Goal: Task Accomplishment & Management: Use online tool/utility

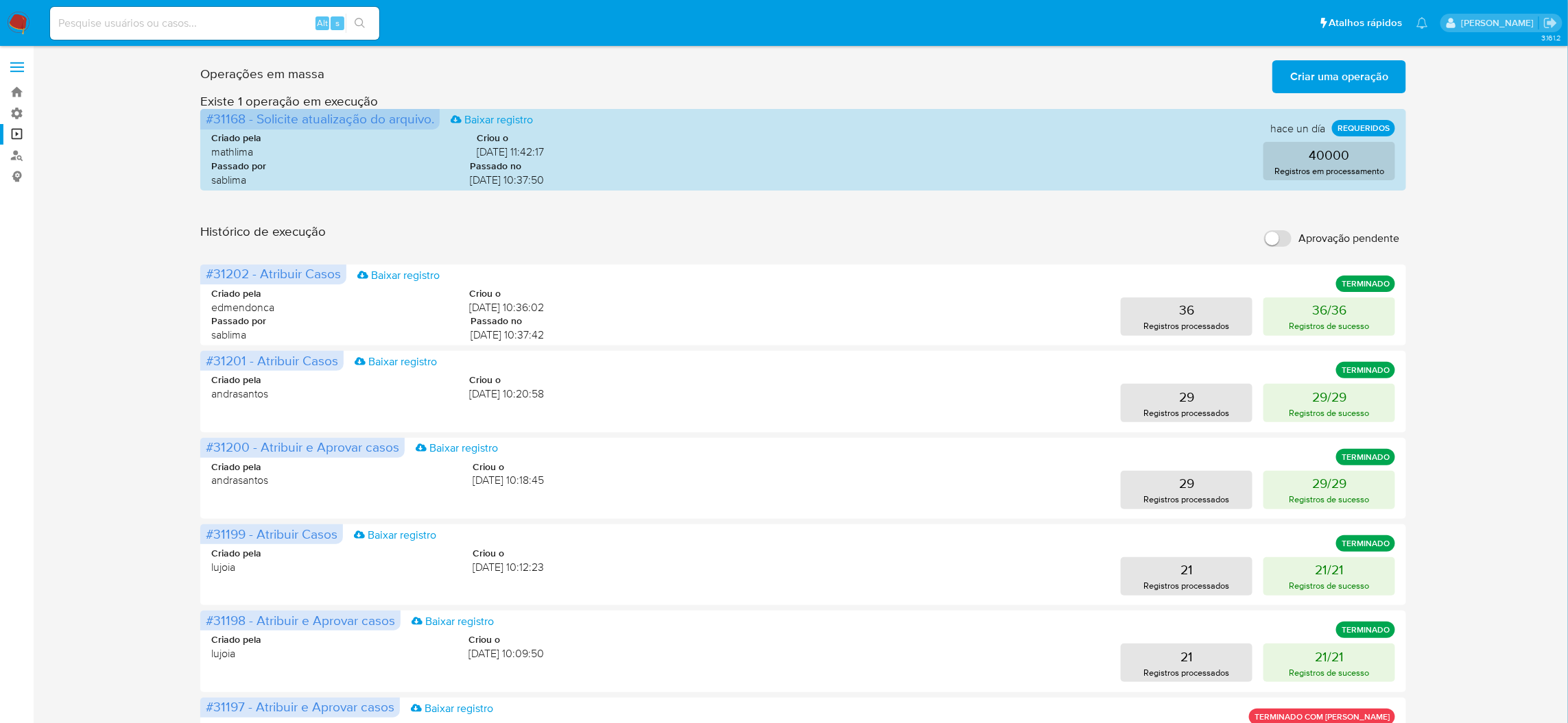
click at [1277, 230] on input "Aprovação pendente" at bounding box center [1278, 238] width 27 height 16
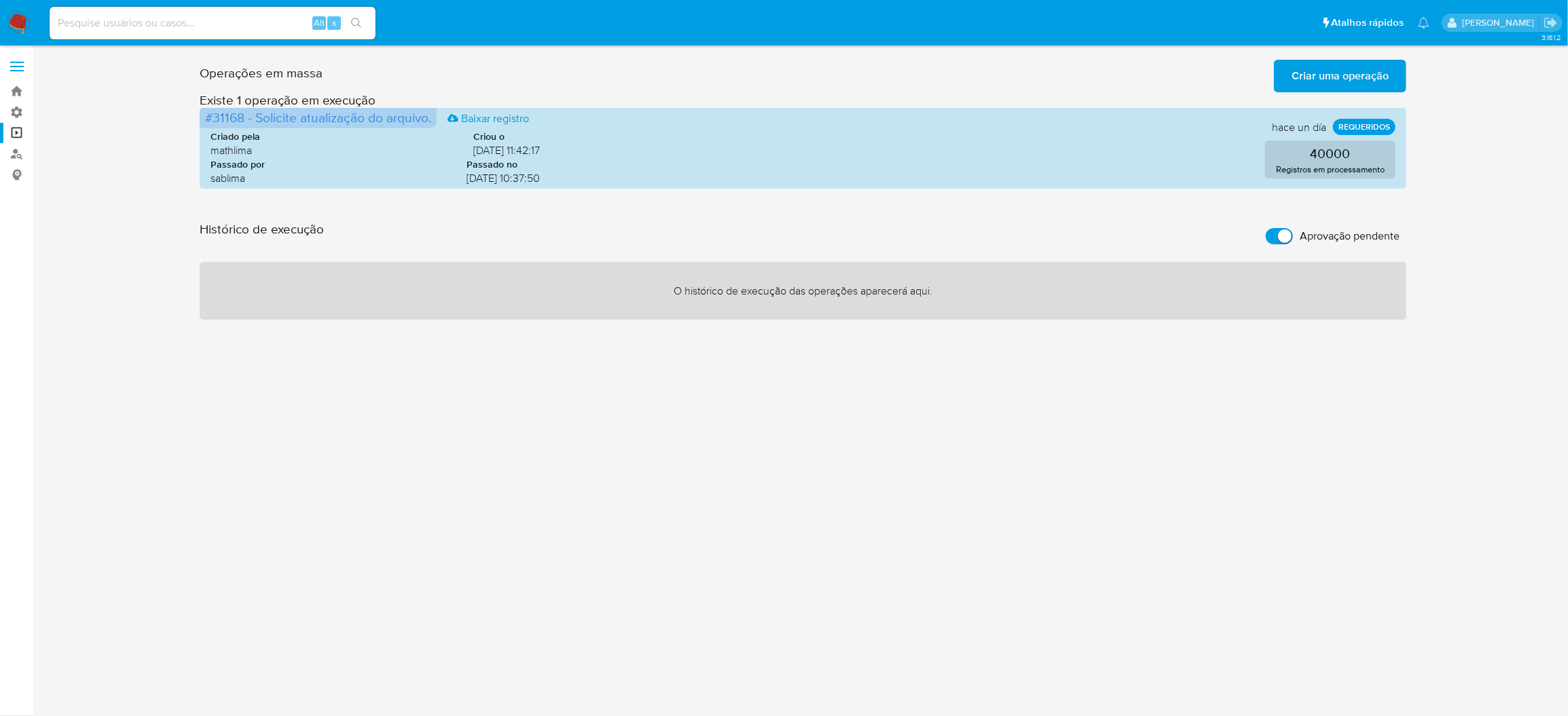
click at [1329, 68] on span "Criar uma operação" at bounding box center [1340, 76] width 97 height 30
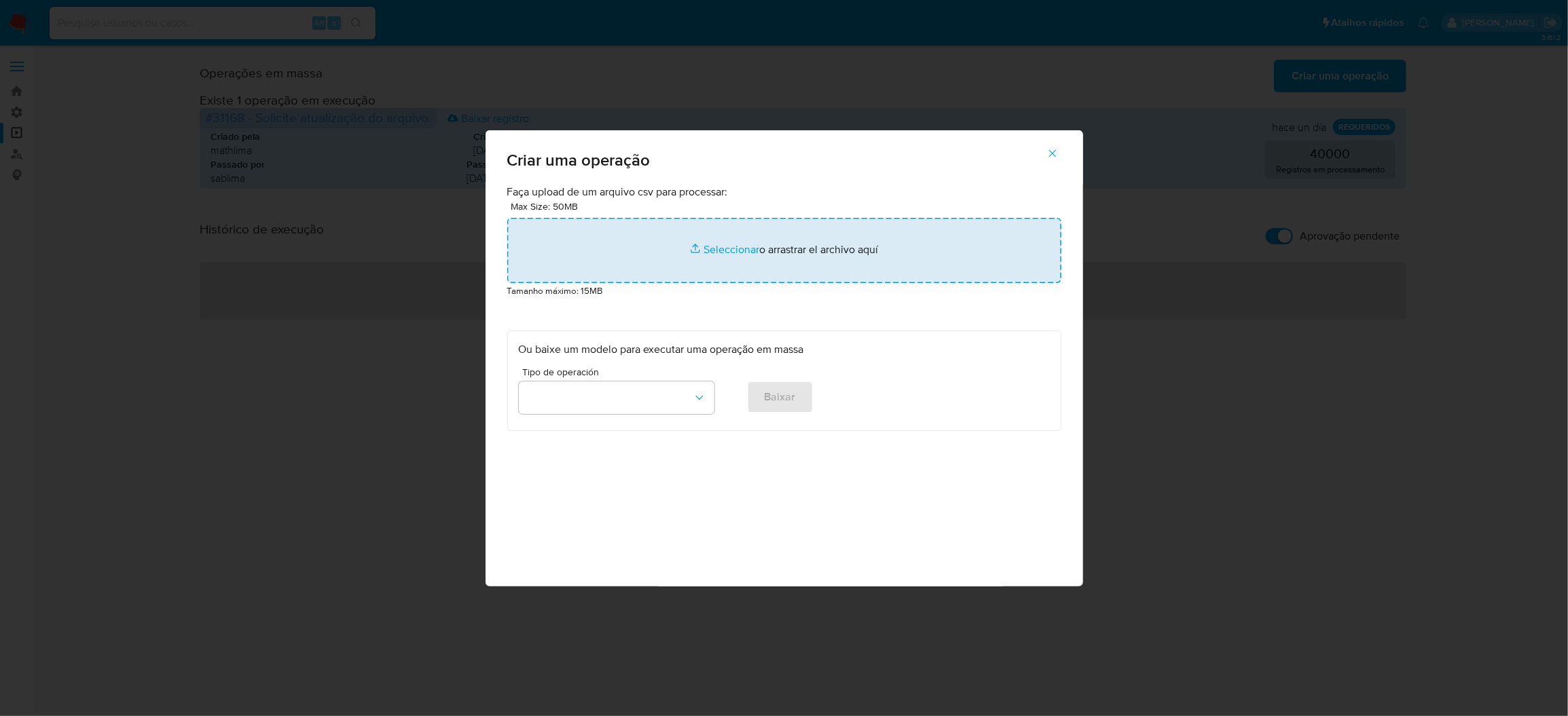
click at [648, 271] on input "file" at bounding box center [784, 251] width 554 height 65
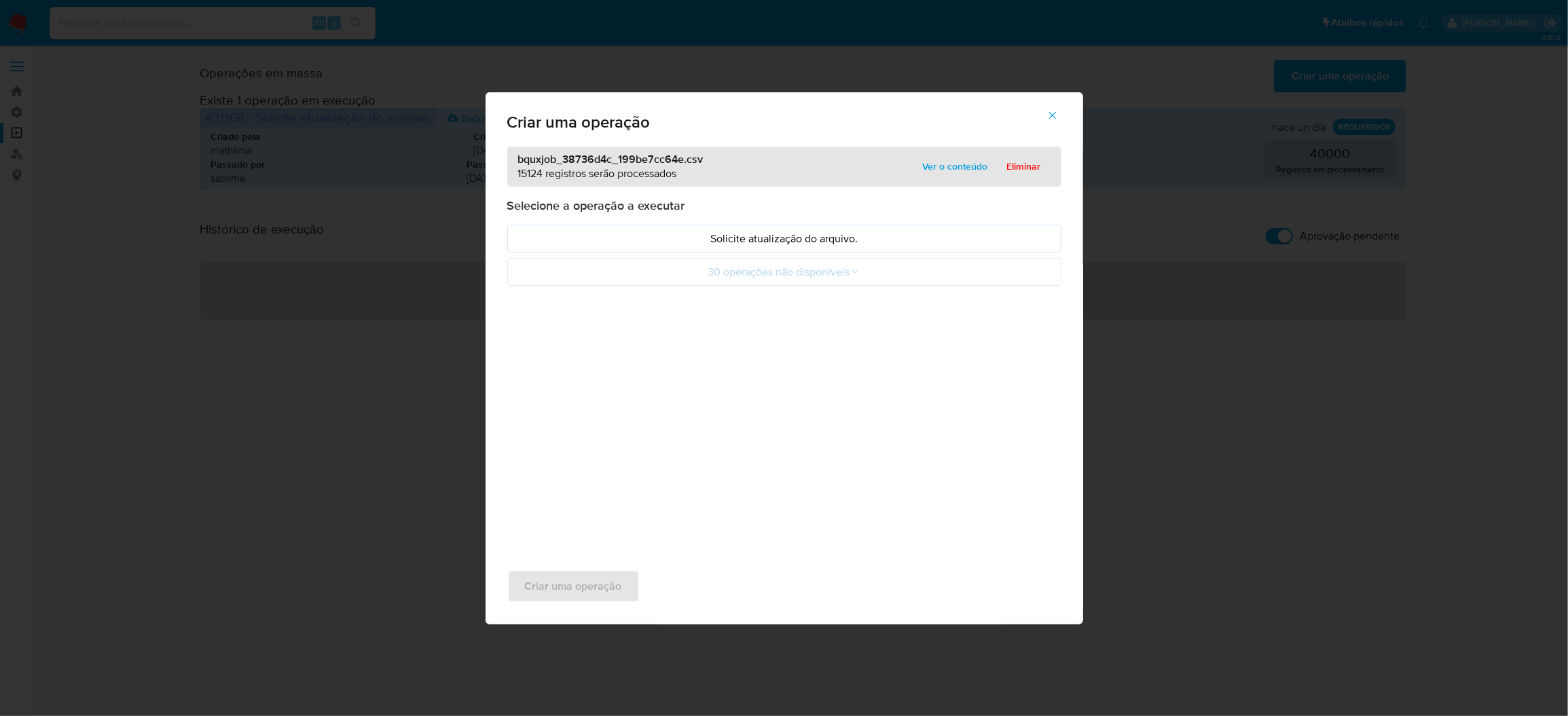
drag, startPoint x: 867, startPoint y: 257, endPoint x: 862, endPoint y: 263, distance: 7.8
click at [863, 214] on p "Selecione a operação a executar" at bounding box center [784, 205] width 554 height 16
click at [859, 253] on button "Solicite atualização do arquivo." at bounding box center [784, 238] width 554 height 28
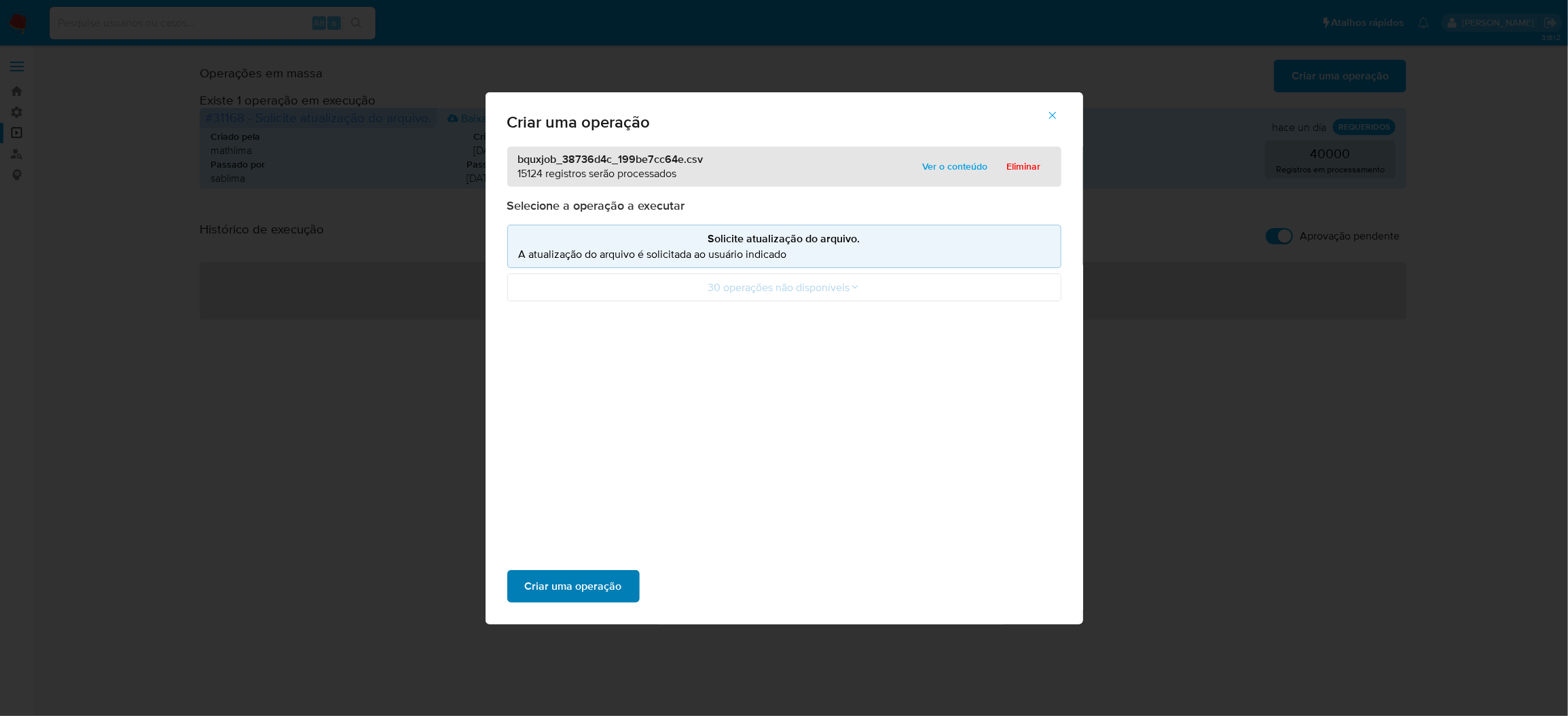
click at [622, 572] on span "Criar uma operação" at bounding box center [573, 587] width 97 height 30
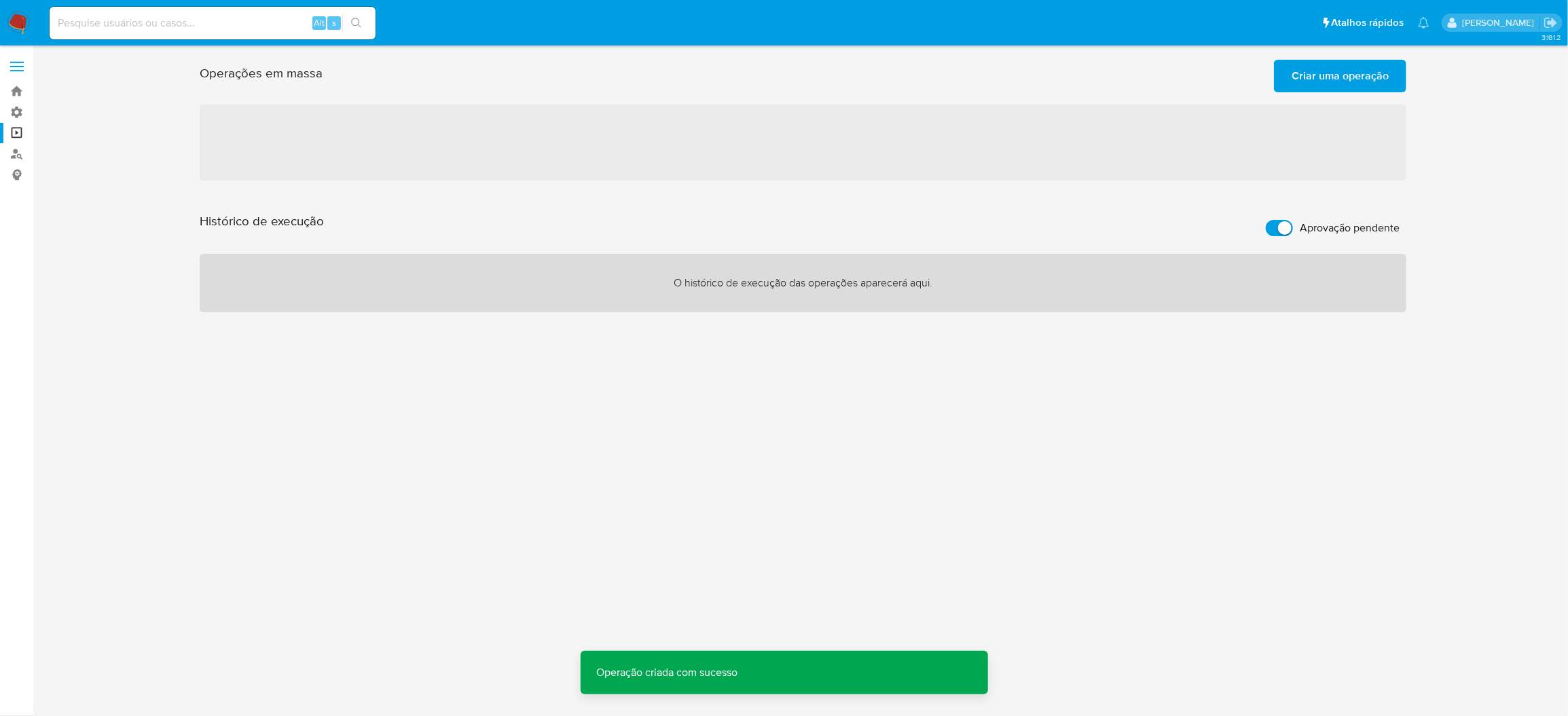
click at [1310, 83] on span "Criar uma operação" at bounding box center [1340, 76] width 97 height 30
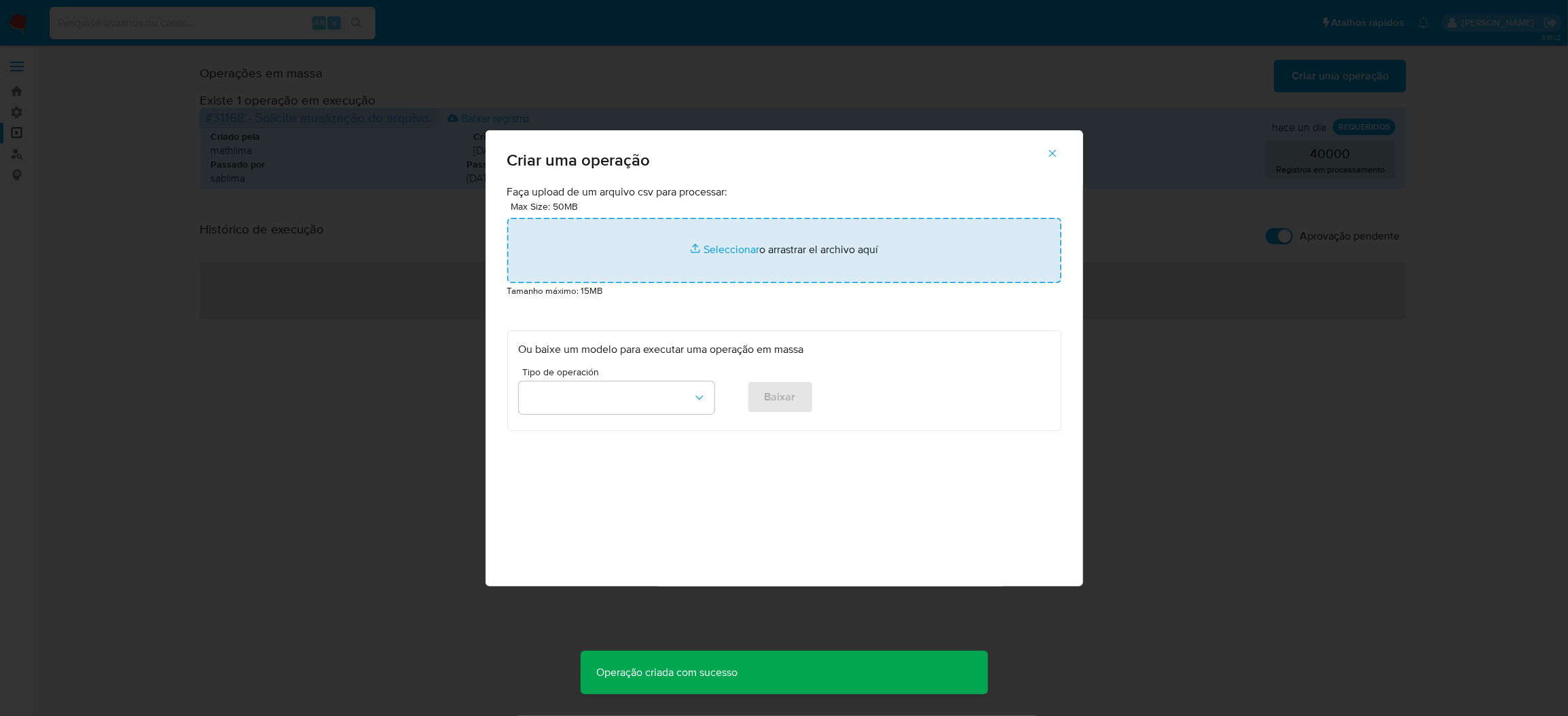
click at [865, 283] on input "file" at bounding box center [784, 251] width 554 height 65
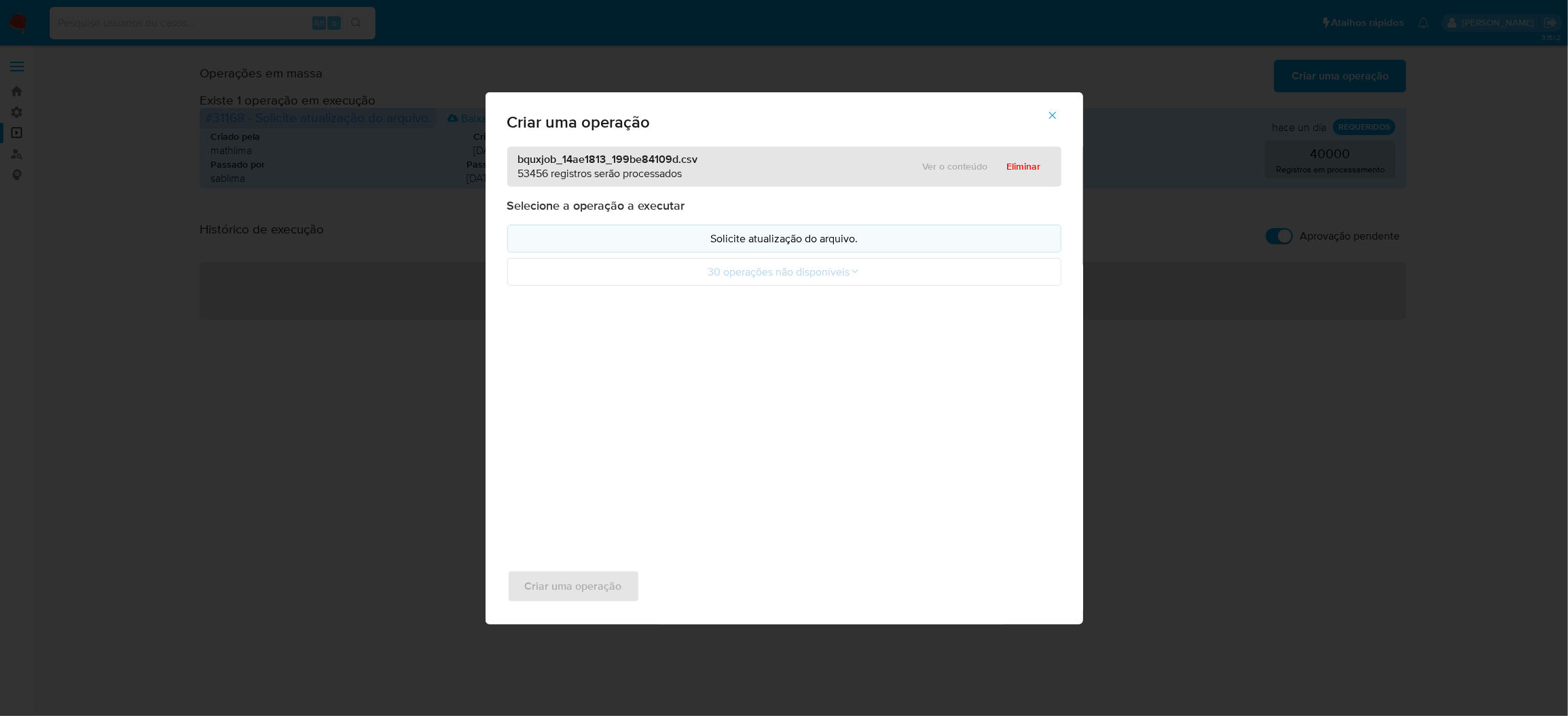
click at [732, 246] on p "Solicite atualização do arquivo." at bounding box center [785, 239] width 531 height 16
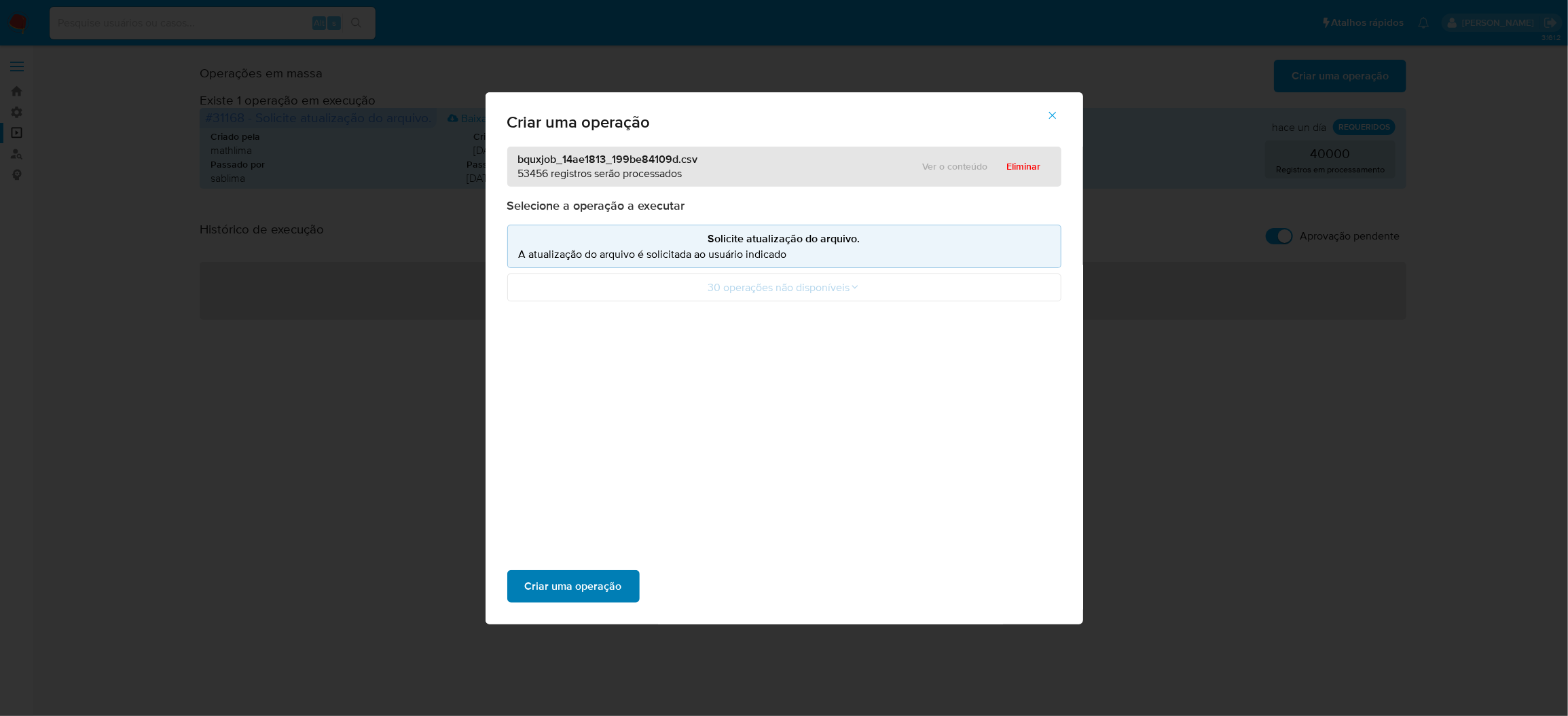
click at [622, 572] on span "Criar uma operação" at bounding box center [573, 587] width 97 height 30
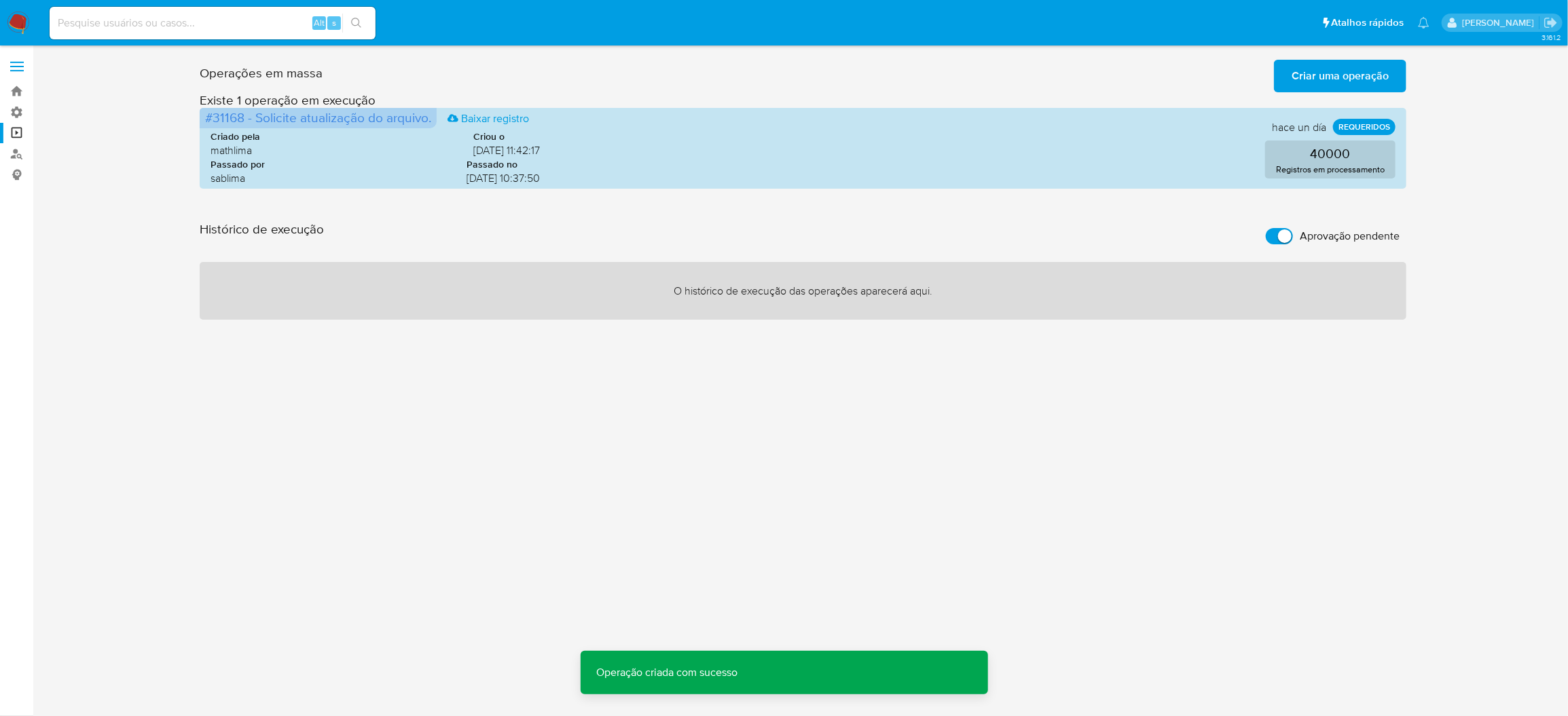
click at [1269, 221] on label "Aprovação pendente" at bounding box center [1333, 236] width 148 height 30
click at [1269, 228] on input "Aprovação pendente" at bounding box center [1279, 236] width 27 height 16
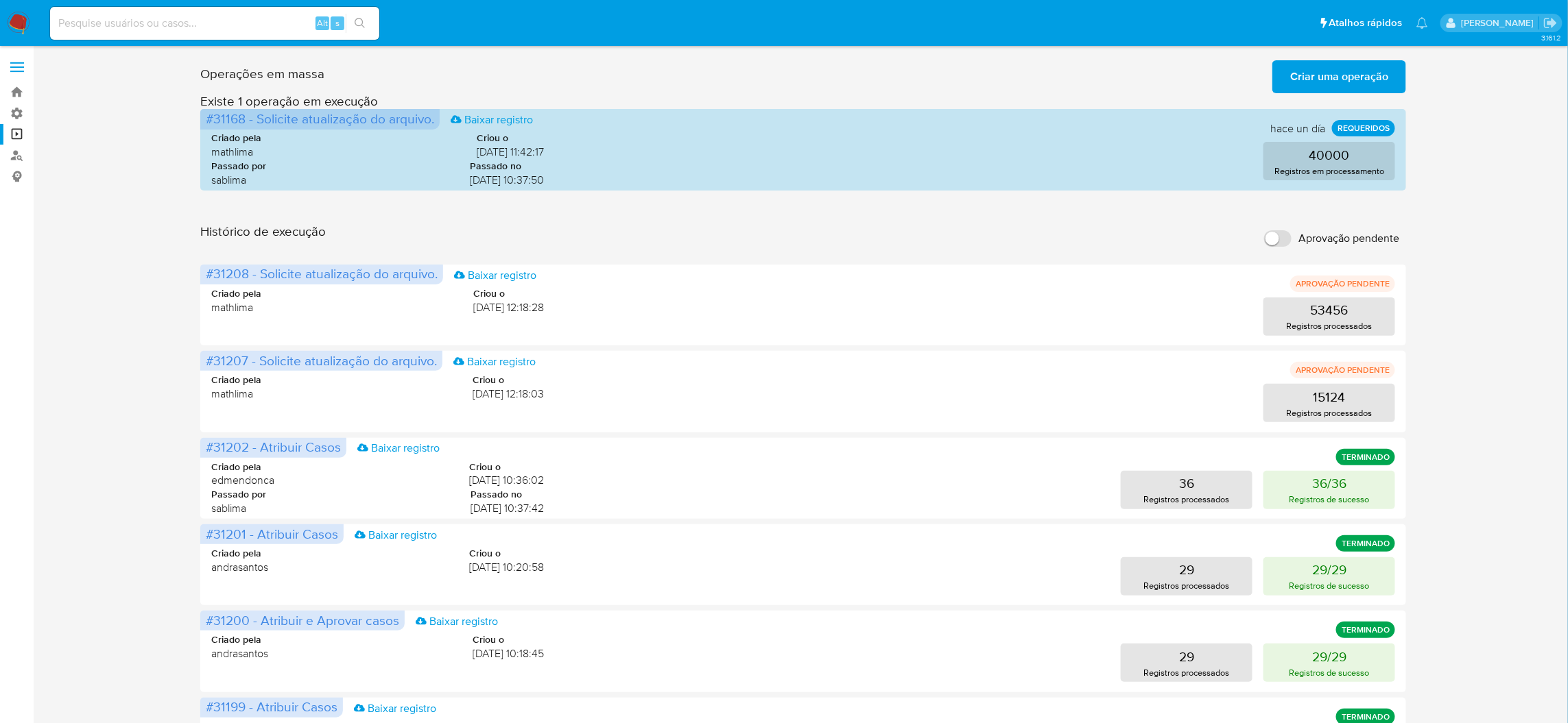
click at [1289, 230] on input "Aprovação pendente" at bounding box center [1278, 238] width 27 height 16
checkbox input "true"
